Goal: Information Seeking & Learning: Learn about a topic

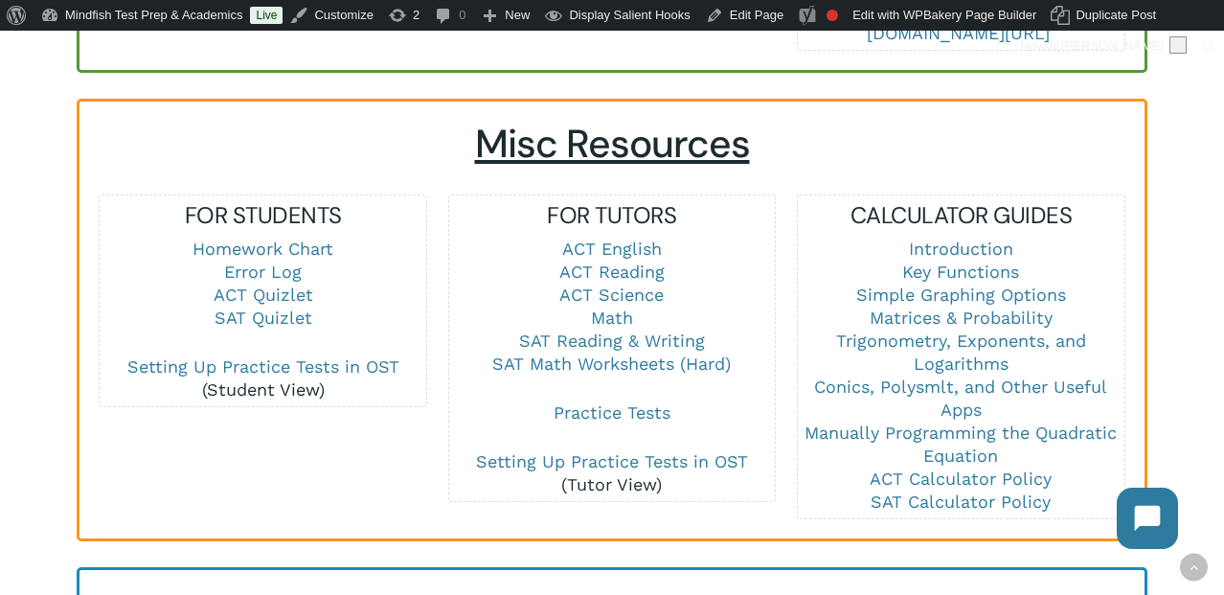
scroll to position [1307, 0]
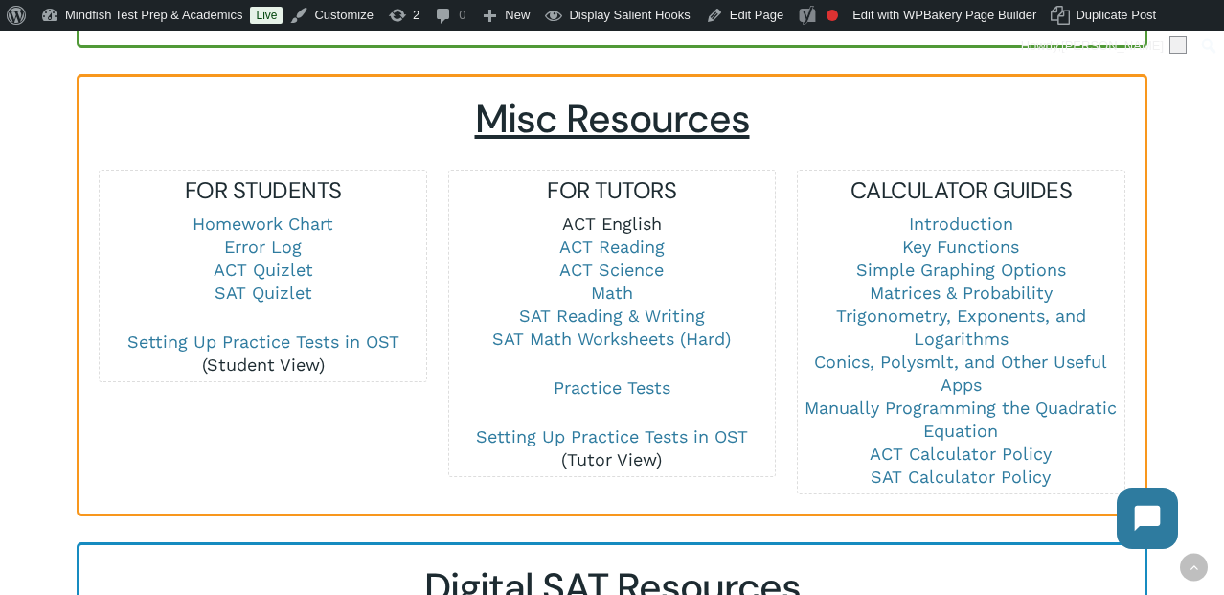
click at [599, 214] on link "ACT English" at bounding box center [612, 224] width 100 height 20
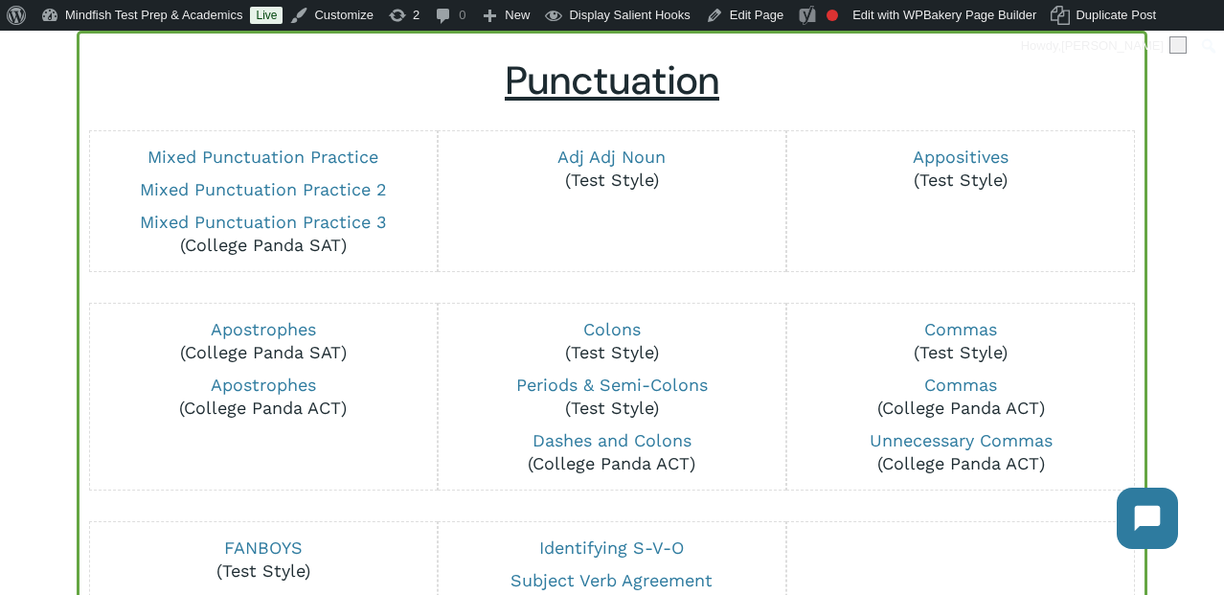
scroll to position [211, 0]
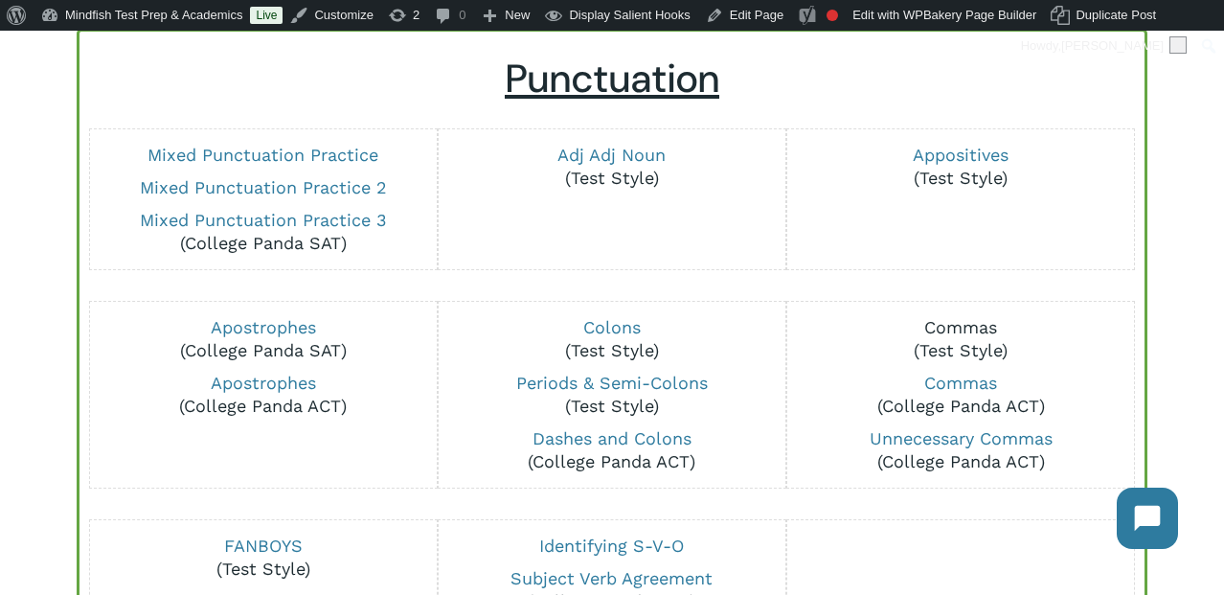
click at [969, 337] on link "Commas" at bounding box center [961, 327] width 73 height 20
click at [978, 378] on link "Commas" at bounding box center [961, 383] width 73 height 20
click at [976, 437] on link "Unnecessary Commas" at bounding box center [961, 438] width 183 height 20
click at [952, 329] on link "Commas" at bounding box center [961, 327] width 73 height 20
